Goal: Ask a question

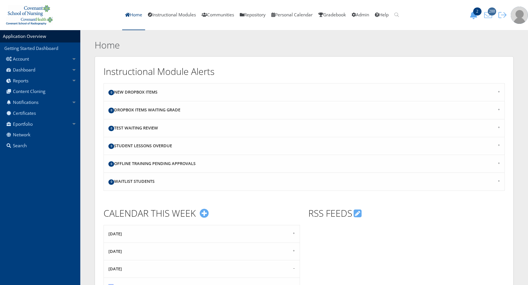
click at [491, 13] on span "288" at bounding box center [492, 11] width 8 height 8
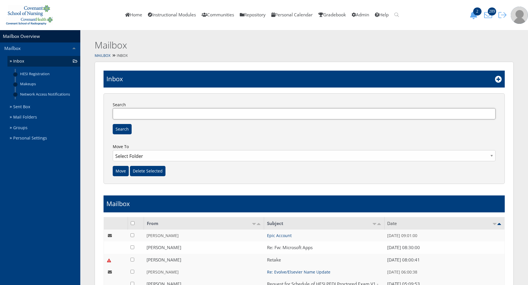
click at [178, 113] on input "Search" at bounding box center [304, 113] width 383 height 11
type input "s"
